Goal: Transaction & Acquisition: Purchase product/service

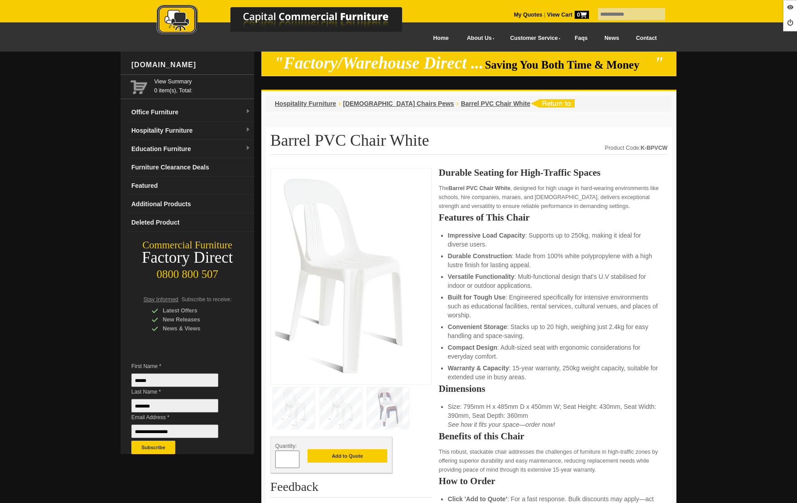
scroll to position [216, 0]
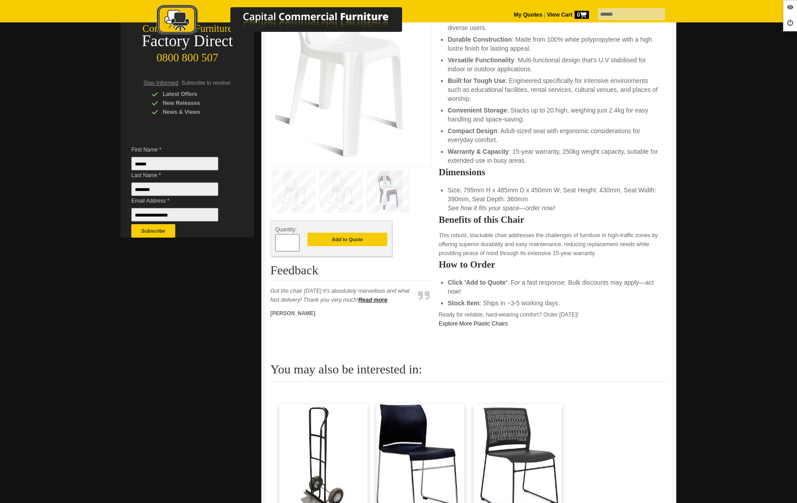
type input "******"
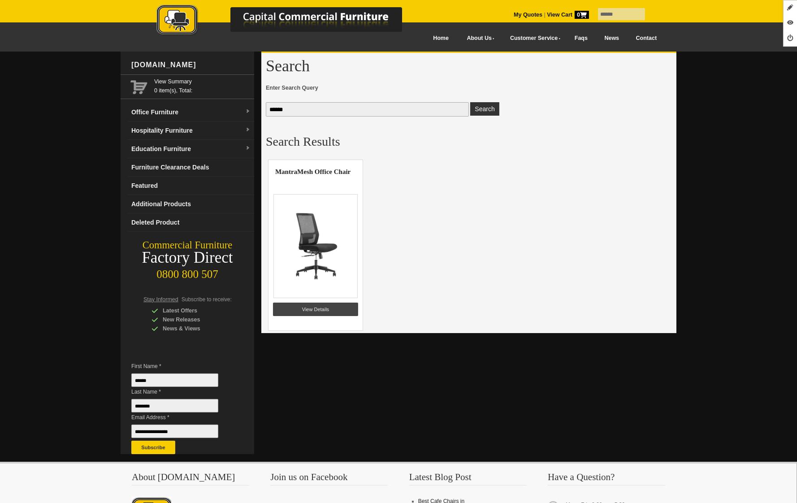
click at [317, 316] on div "Mantra Mesh Office Chair View Details" at bounding box center [315, 245] width 95 height 171
click at [316, 312] on link "View Details" at bounding box center [315, 309] width 85 height 13
